Goal: Information Seeking & Learning: Learn about a topic

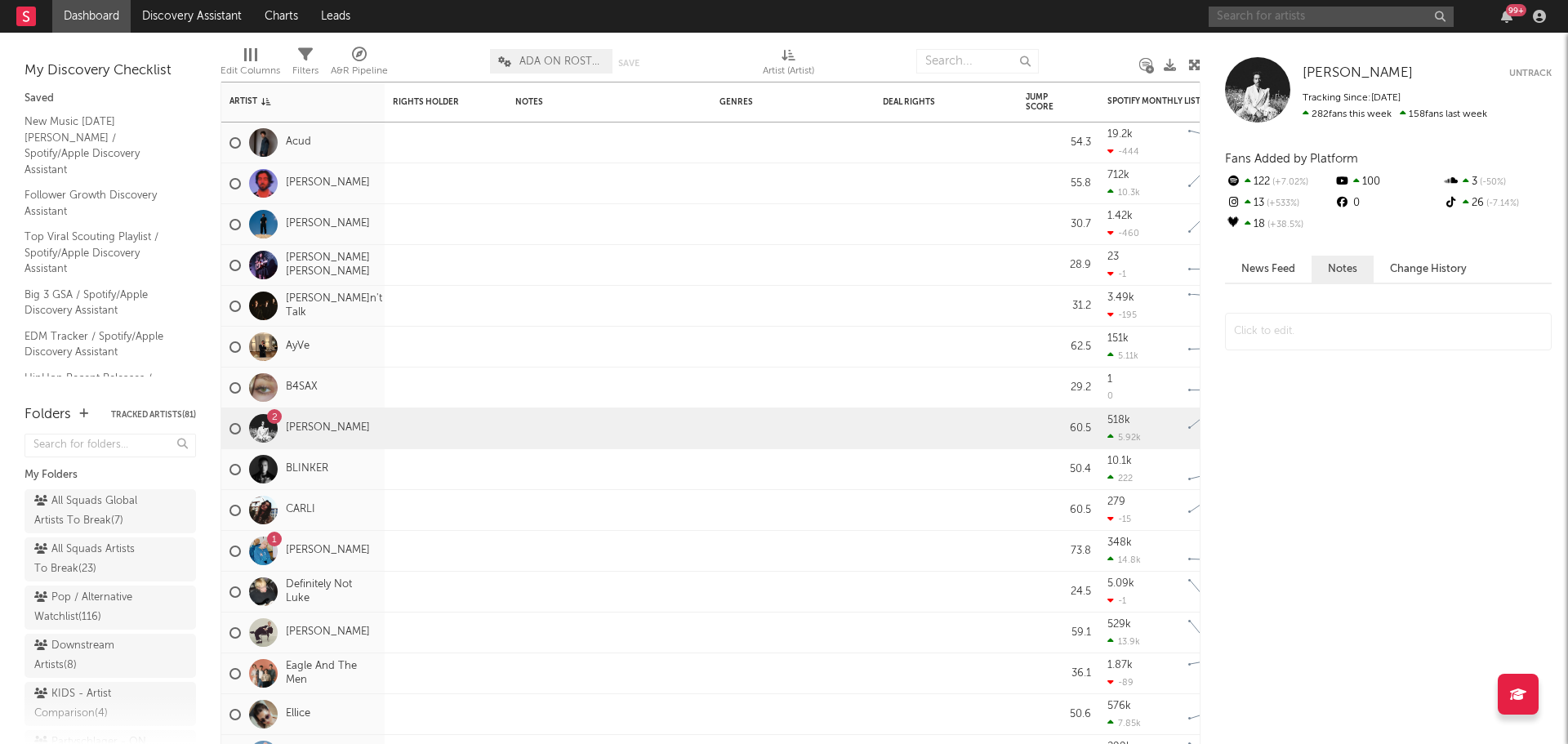
click at [1310, 13] on input "text" at bounding box center [1331, 17] width 245 height 20
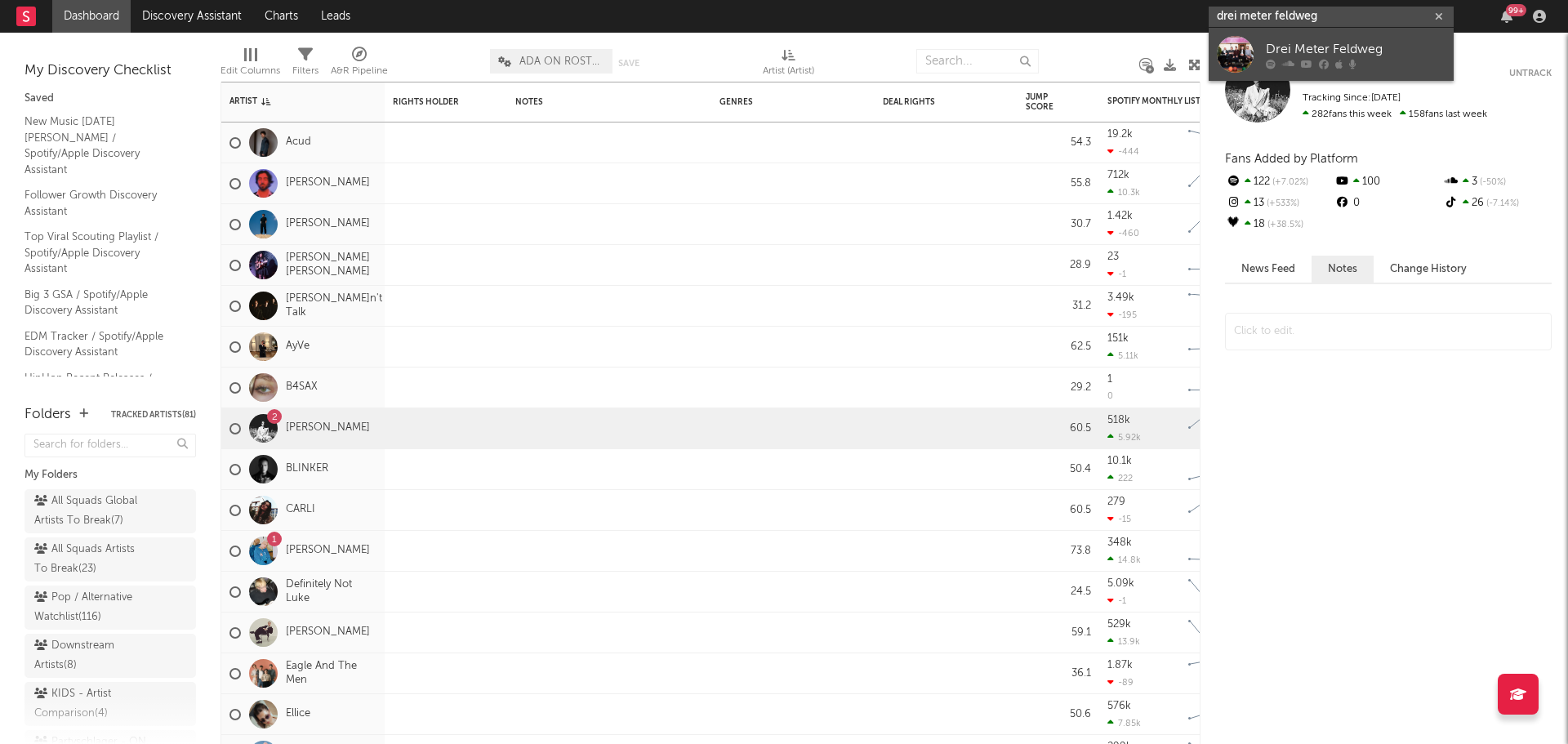
type input "drei meter feldweg"
click at [1321, 37] on link "Drei Meter Feldweg" at bounding box center [1331, 54] width 245 height 53
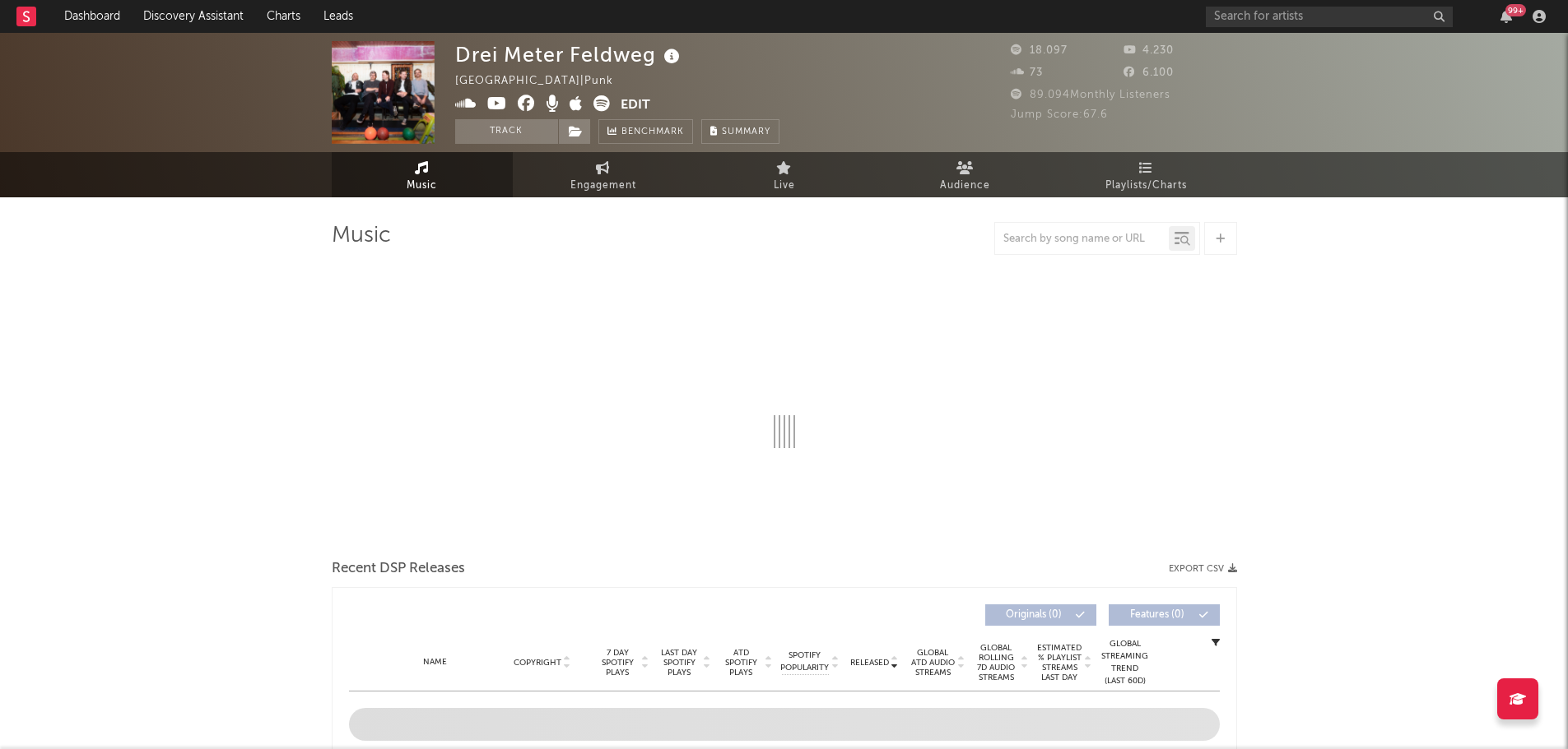
select select "6m"
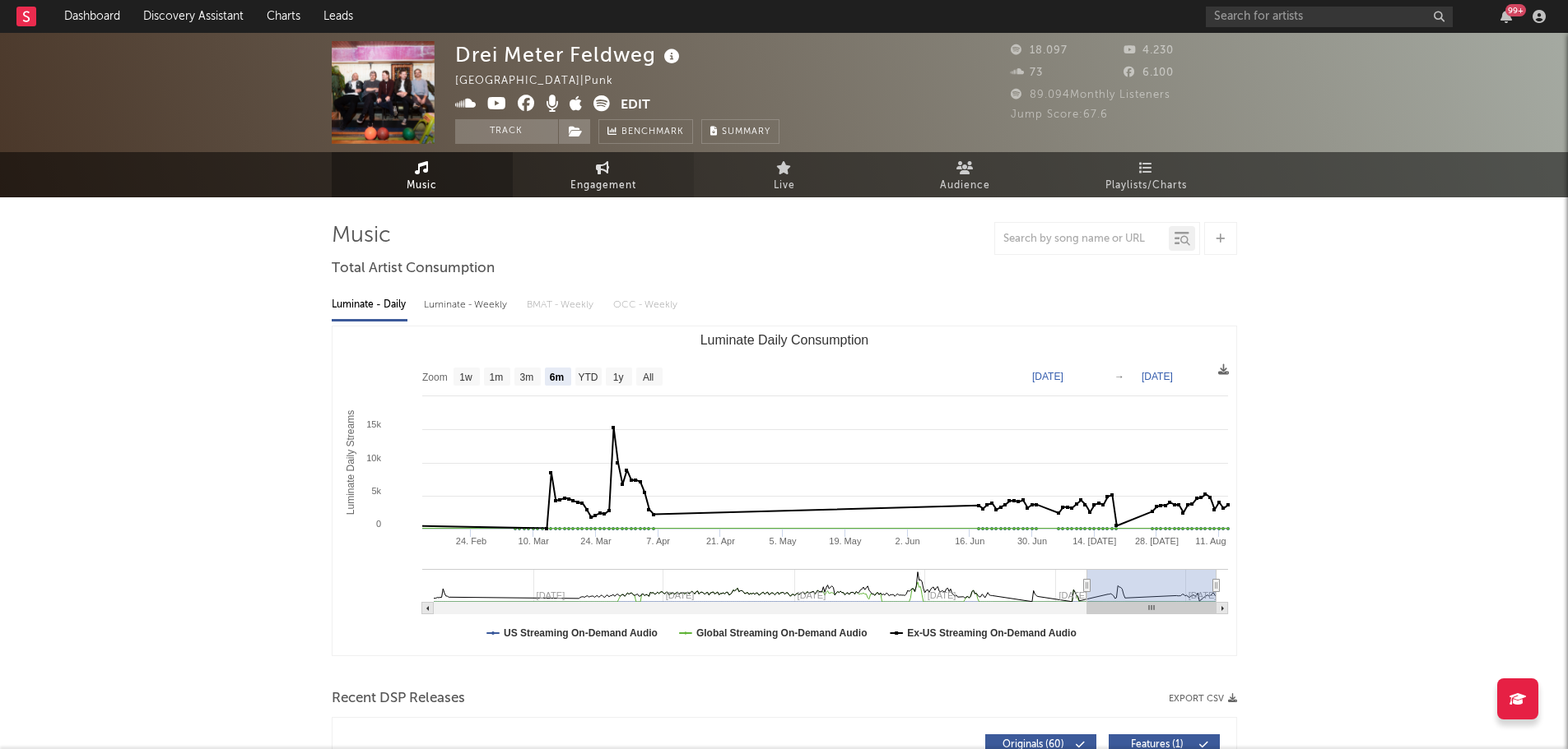
click at [633, 174] on link "Engagement" at bounding box center [603, 175] width 181 height 45
select select "1w"
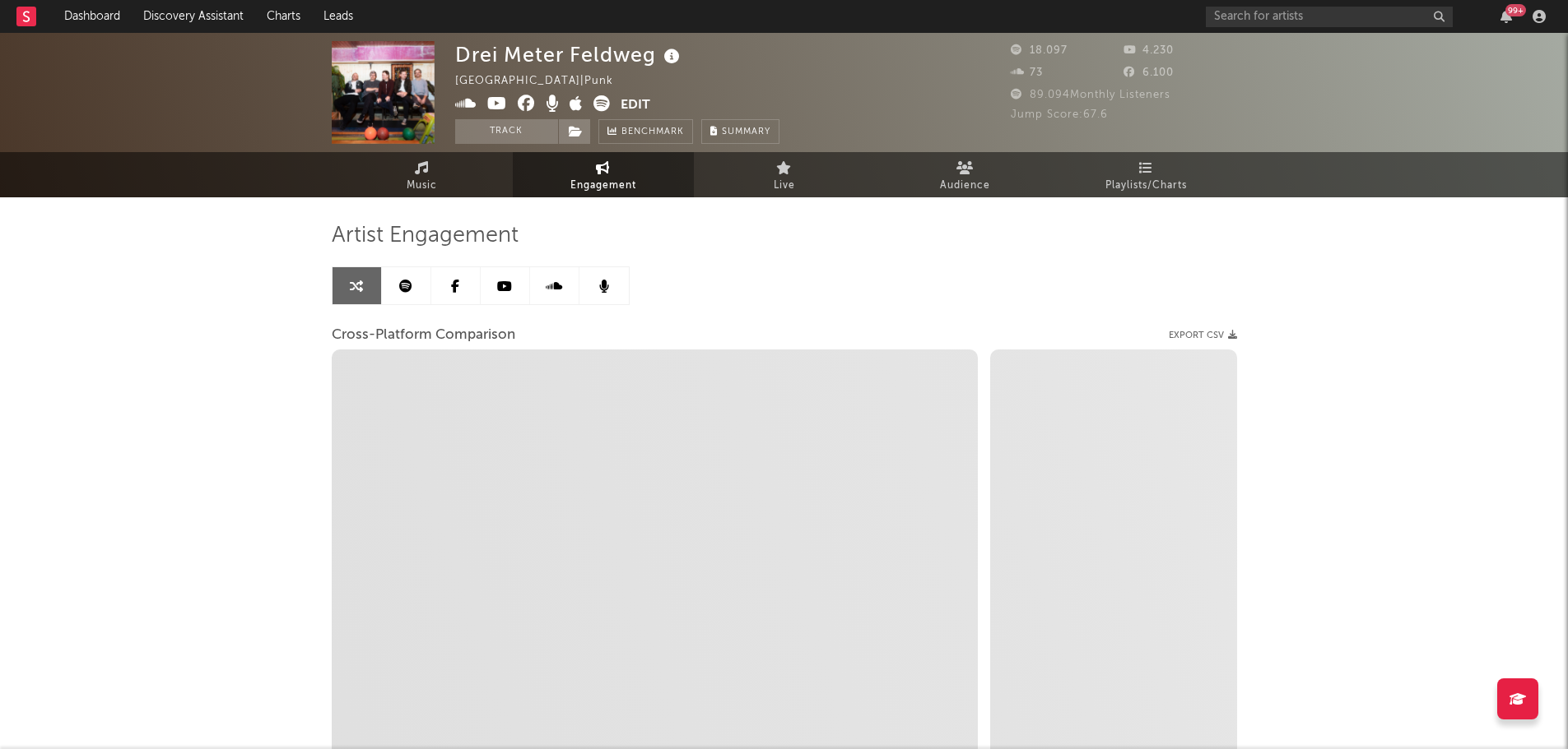
click at [395, 287] on link at bounding box center [406, 286] width 49 height 37
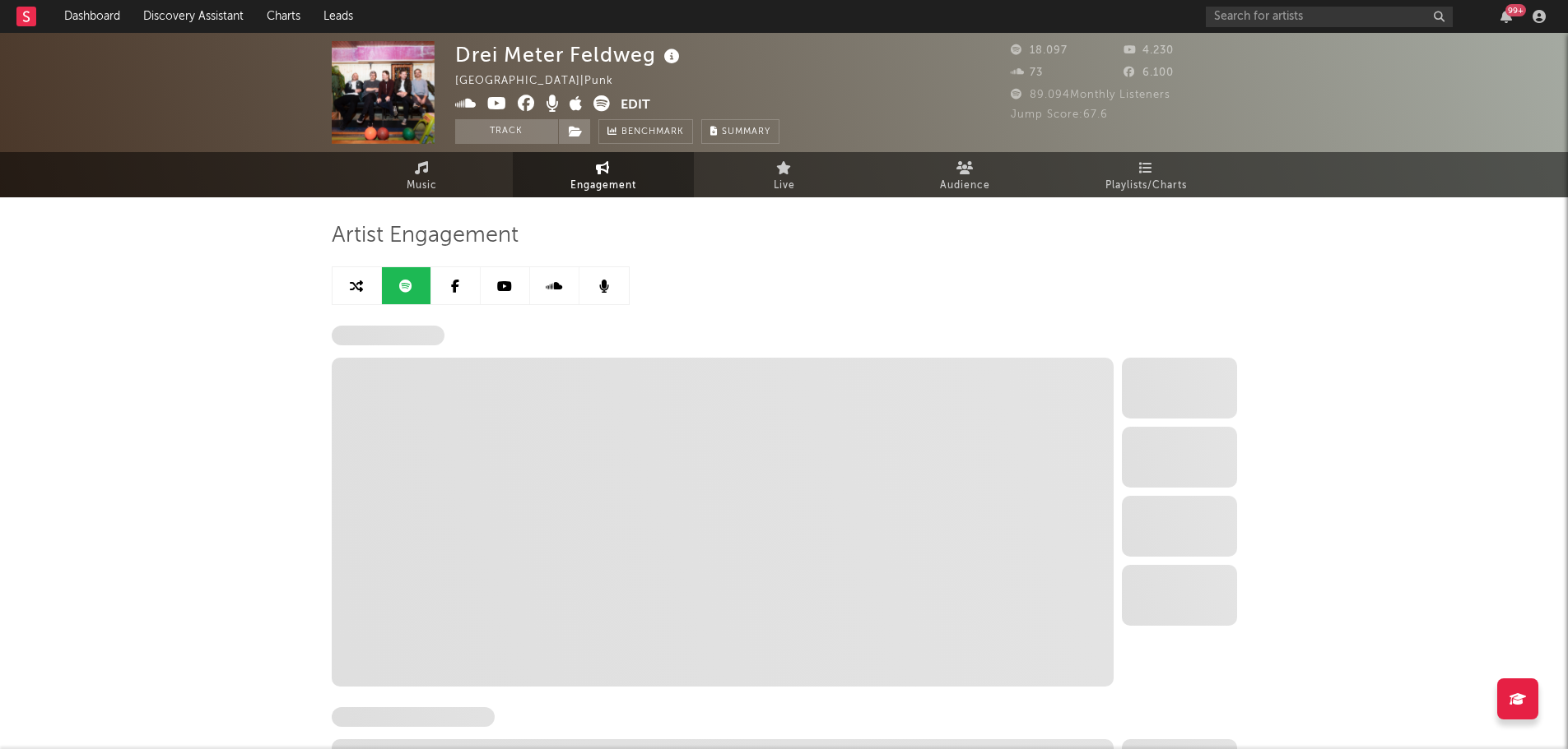
select select "6m"
select select "1w"
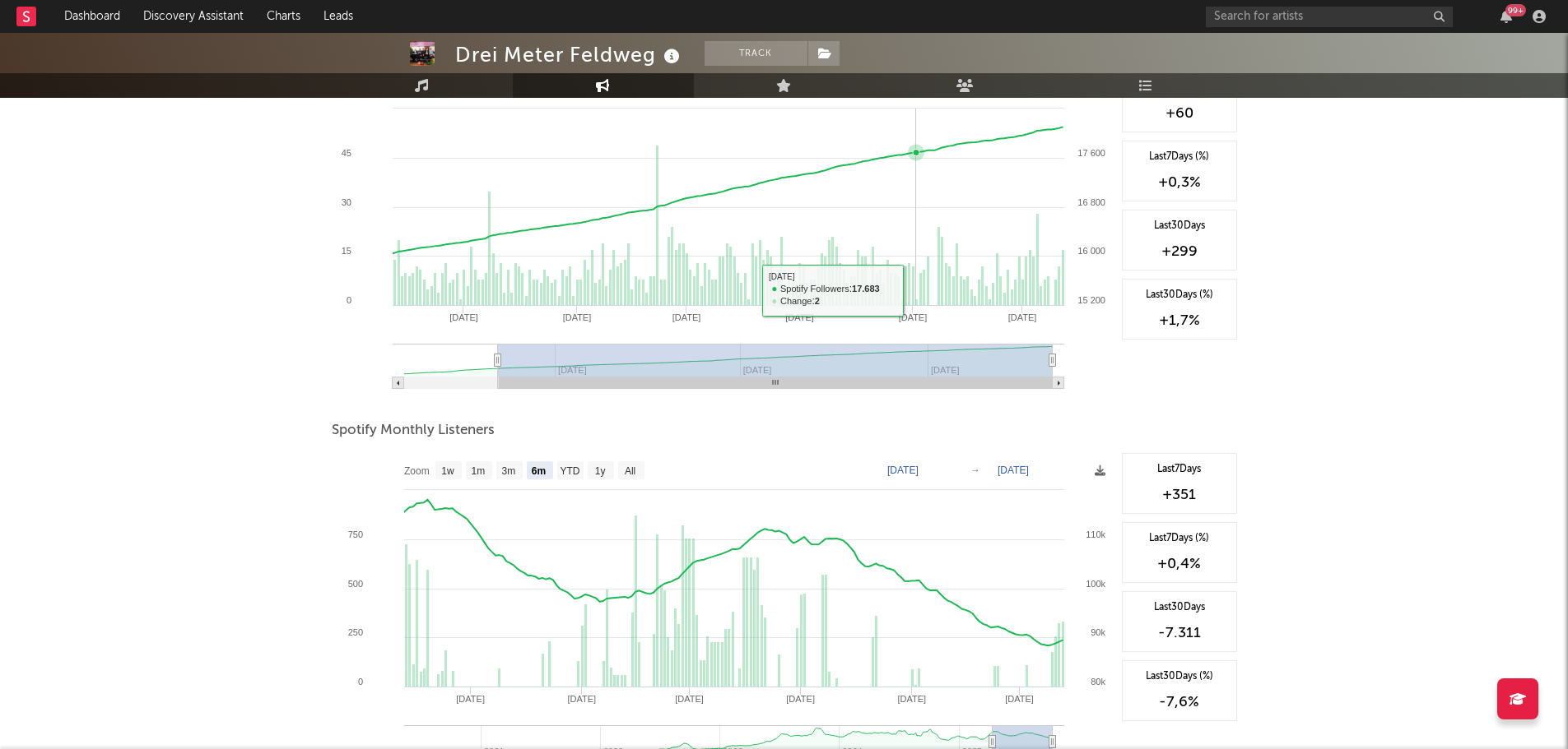
scroll to position [329, 0]
